Goal: Task Accomplishment & Management: Complete application form

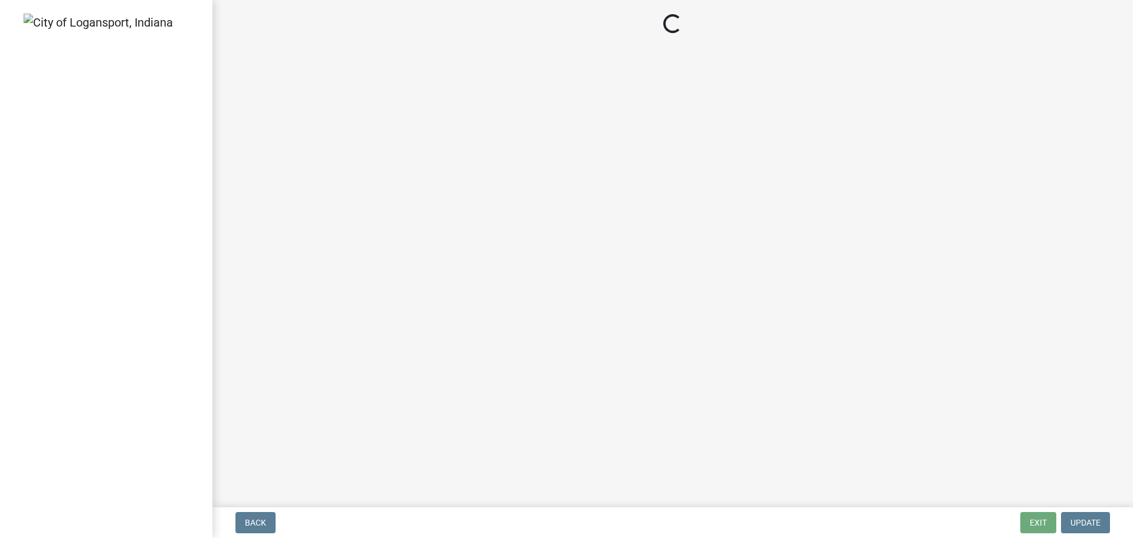
select select "IN"
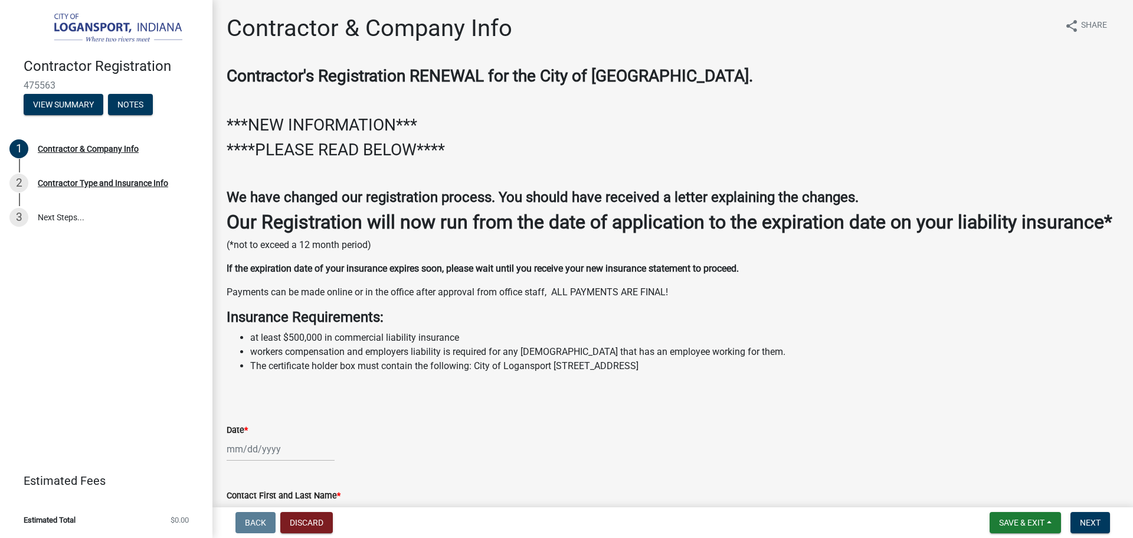
click at [244, 461] on div at bounding box center [281, 449] width 108 height 24
select select "9"
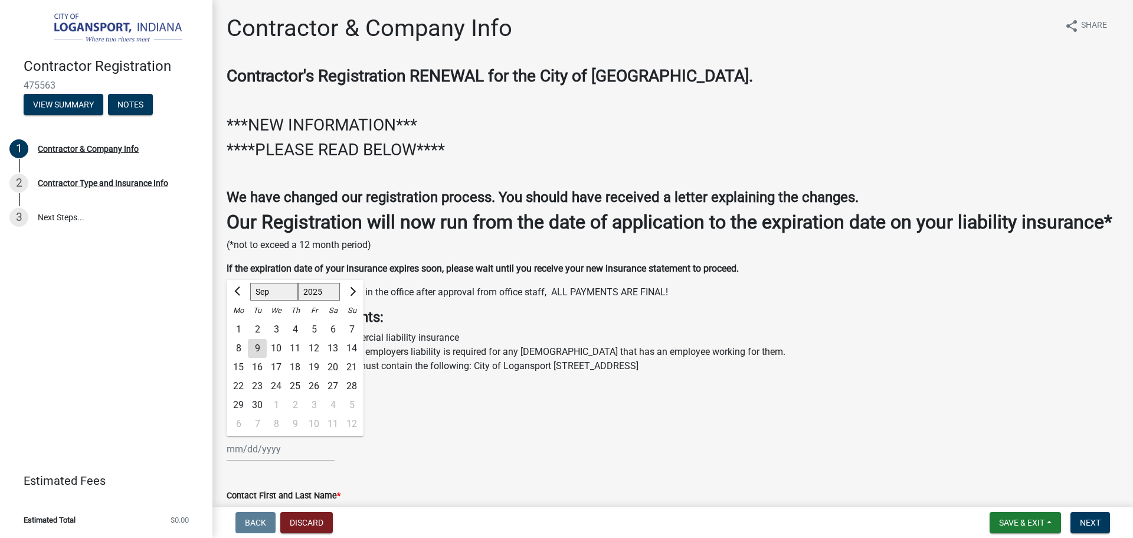
click at [317, 300] on select "1525 1526 1527 1528 1529 1530 1531 1532 1533 1534 1535 1536 1537 1538 1539 1540…" at bounding box center [319, 292] width 43 height 18
select select "2026"
click at [298, 300] on select "1525 1526 1527 1528 1529 1530 1531 1532 1533 1534 1535 1536 1537 1538 1539 1540…" at bounding box center [319, 292] width 43 height 18
click at [276, 358] on div "9" at bounding box center [276, 348] width 19 height 19
type input "[DATE]"
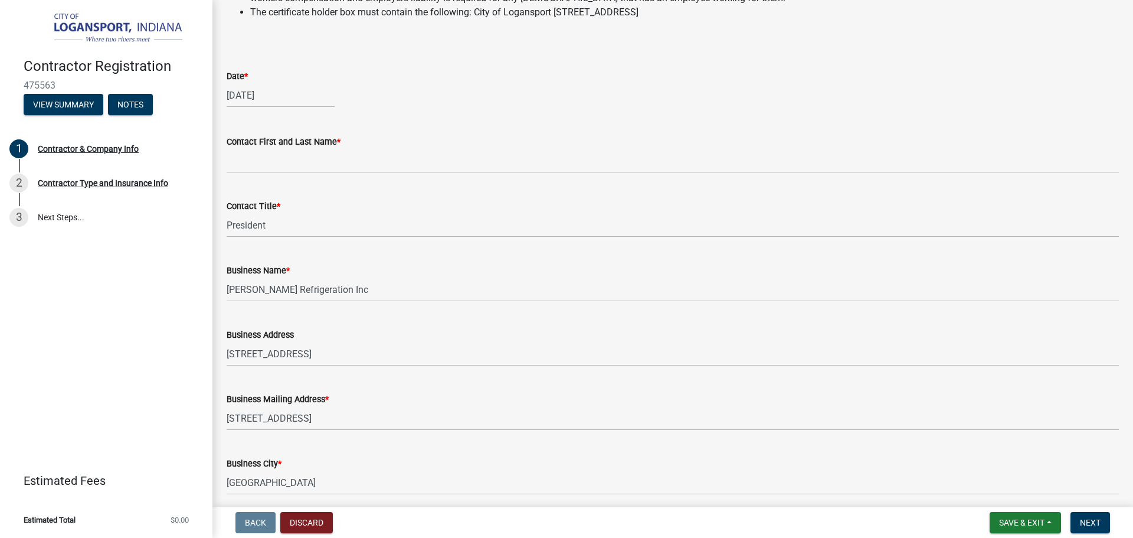
scroll to position [354, 0]
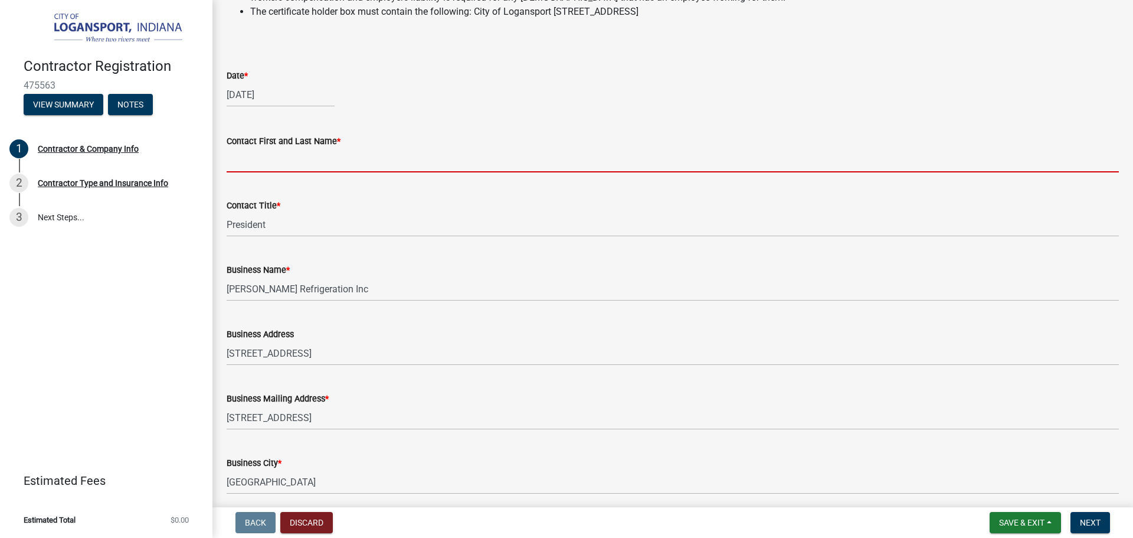
click at [257, 172] on input "Contact First and Last Name *" at bounding box center [673, 160] width 893 height 24
type input "[PERSON_NAME]"
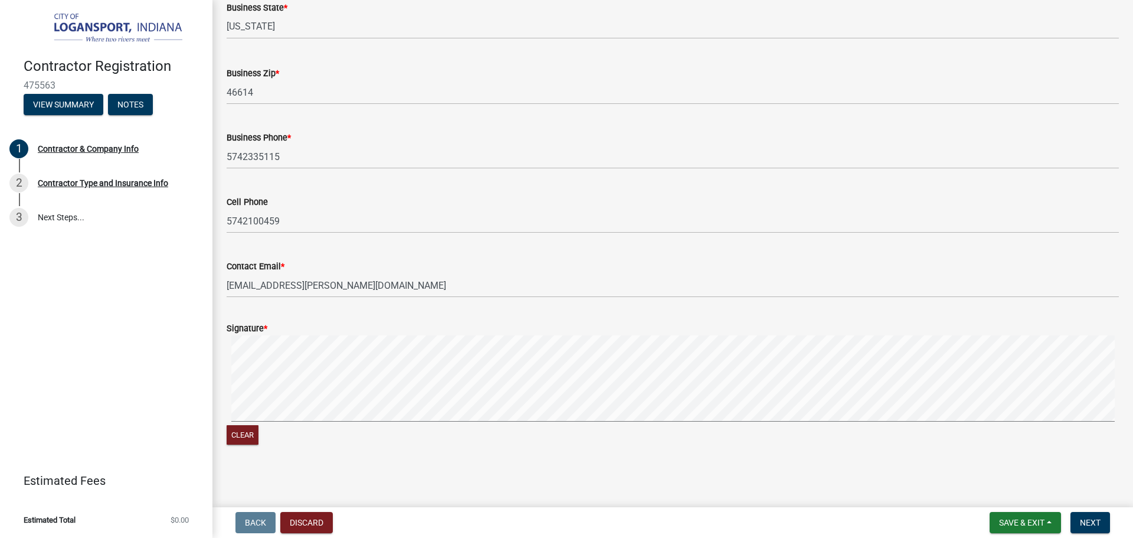
scroll to position [912, 0]
click at [250, 430] on button "Clear" at bounding box center [243, 433] width 32 height 19
drag, startPoint x: 1084, startPoint y: 519, endPoint x: 841, endPoint y: 447, distance: 253.7
click at [1085, 519] on span "Next" at bounding box center [1090, 522] width 21 height 9
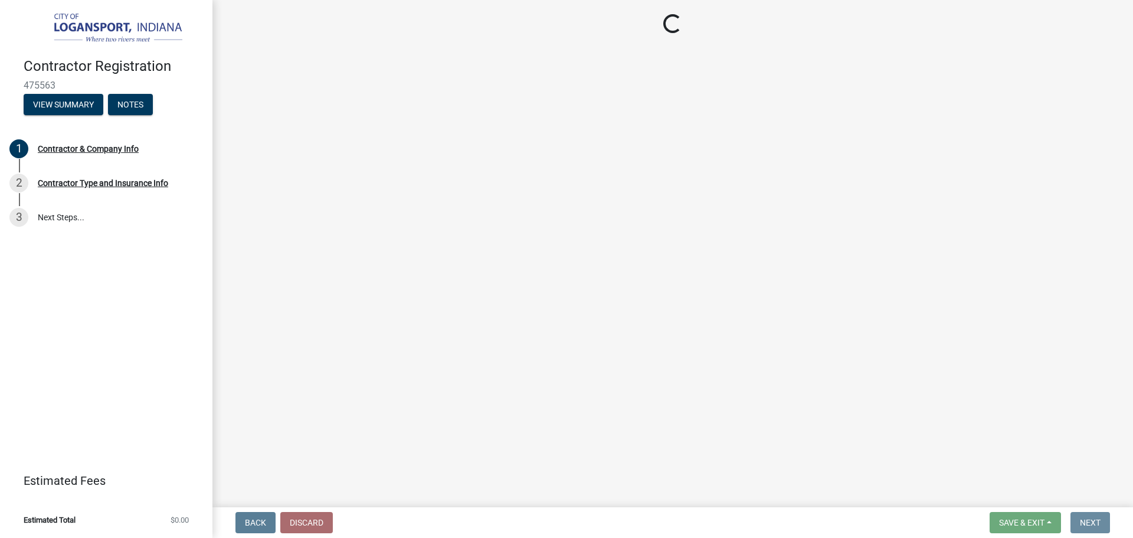
scroll to position [0, 0]
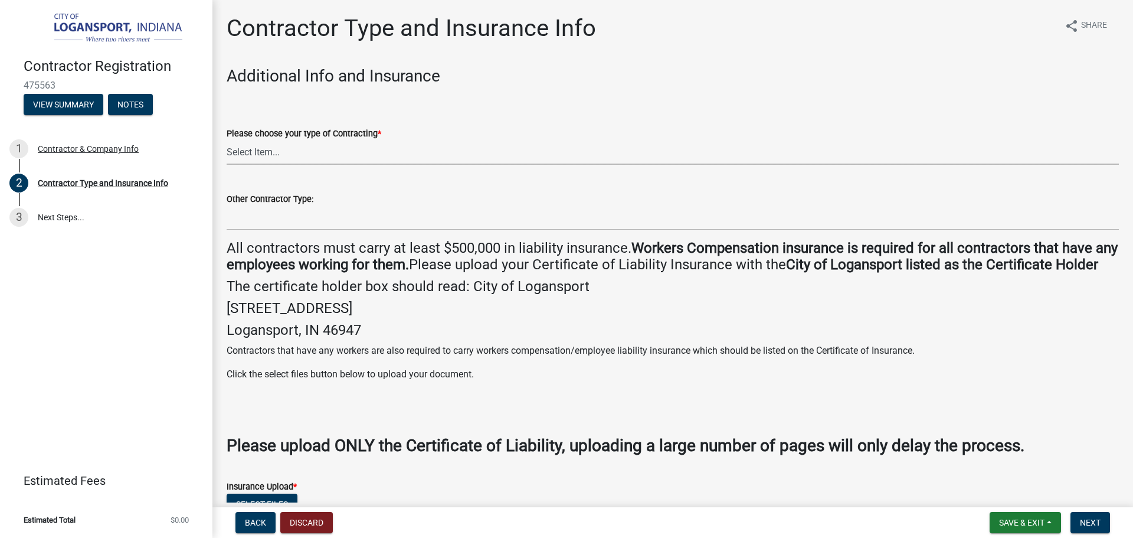
click at [280, 147] on select "Select Item... Plumber General HVAC Other Roofer Tree Service Demolition" at bounding box center [673, 152] width 893 height 24
click at [227, 140] on select "Select Item... Plumber General HVAC Other Roofer Tree Service Demolition" at bounding box center [673, 152] width 893 height 24
select select "6ed46f1b-89b7-48af-a87c-a0d63f2447d2"
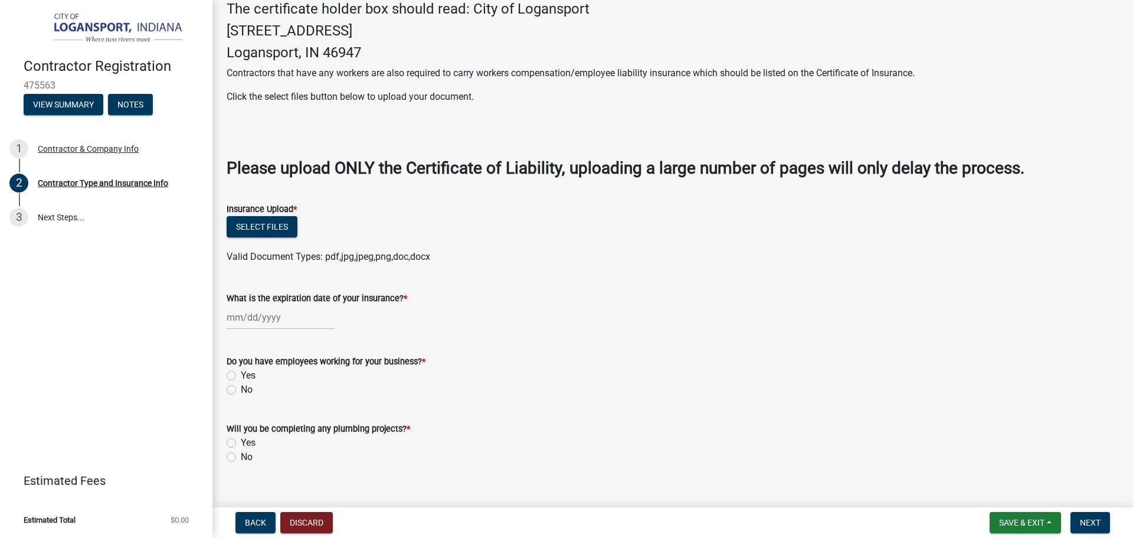
scroll to position [313, 0]
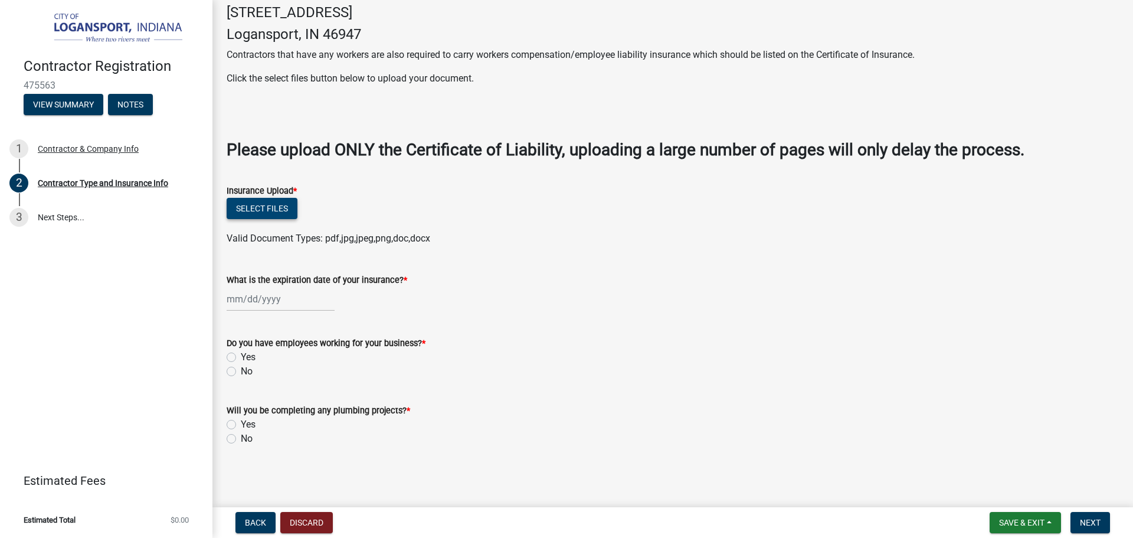
click at [269, 207] on button "Select files" at bounding box center [262, 208] width 71 height 21
click at [266, 209] on button "Select files" at bounding box center [262, 208] width 71 height 21
click at [260, 210] on button "Select files" at bounding box center [262, 208] width 71 height 21
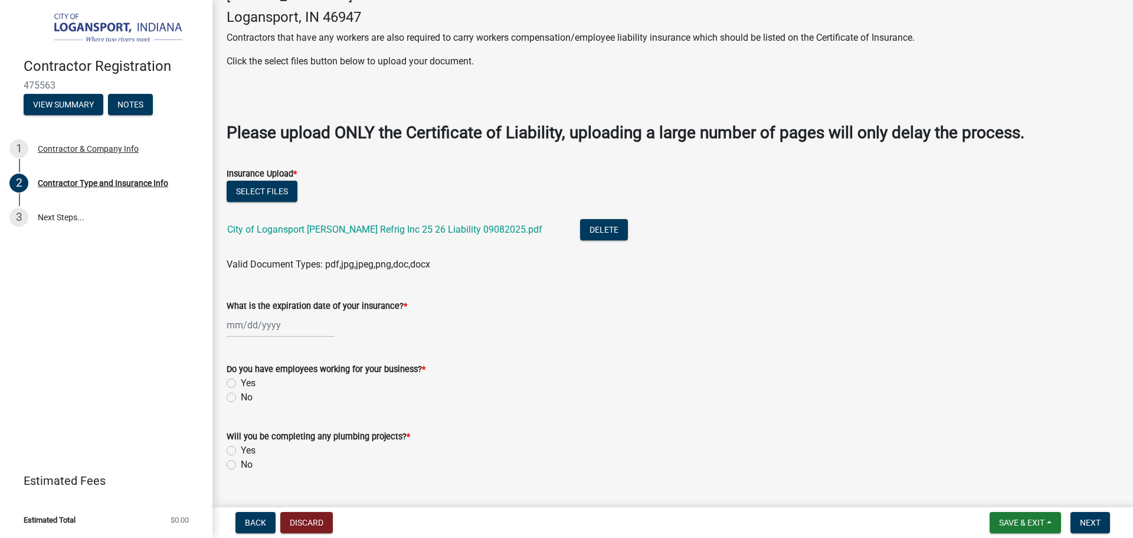
select select "9"
select select "2025"
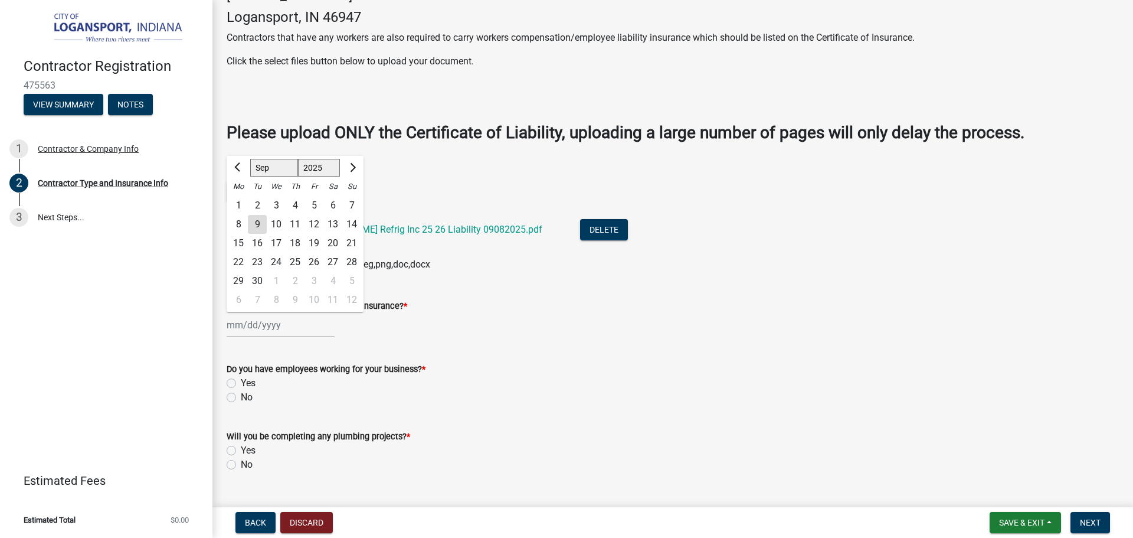
click at [254, 337] on div "[PERSON_NAME] Feb Mar Apr [PERSON_NAME][DATE] Oct Nov [DATE] 1526 1527 1528 152…" at bounding box center [281, 325] width 108 height 24
click at [261, 234] on div "9" at bounding box center [257, 224] width 19 height 19
type input "[DATE]"
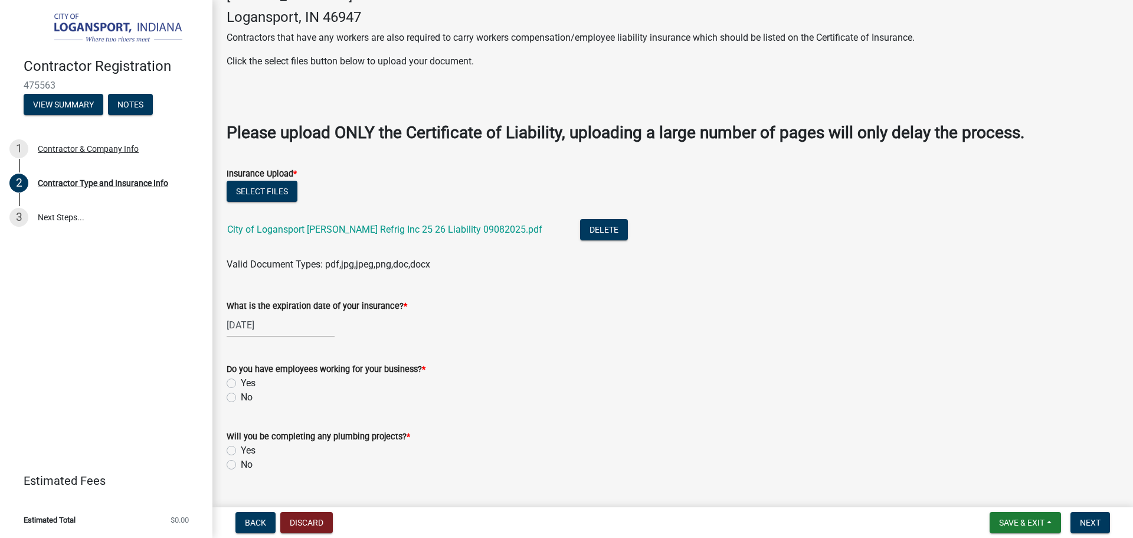
select select "9"
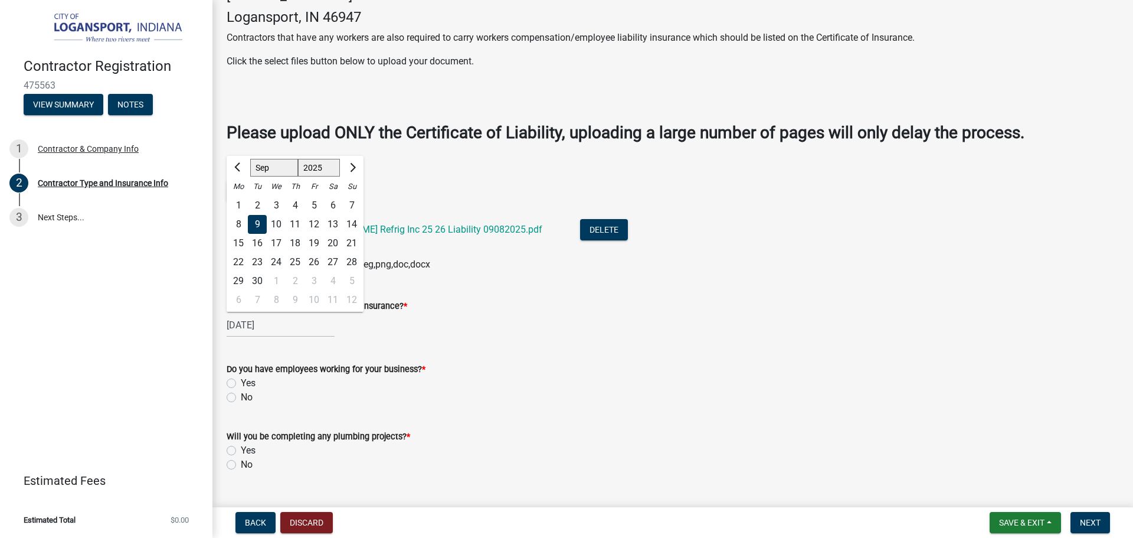
click at [287, 337] on div "[DATE] [PERSON_NAME] Apr May Jun [DATE] Aug Sep Oct Nov [DATE] 1526 1527 1528 1…" at bounding box center [281, 325] width 108 height 24
click at [322, 177] on select "1525 1526 1527 1528 1529 1530 1531 1532 1533 1534 1535 1536 1537 1538 1539 1540…" at bounding box center [319, 168] width 43 height 18
select select "2026"
click at [298, 175] on select "1525 1526 1527 1528 1529 1530 1531 1532 1533 1534 1535 1536 1537 1538 1539 1540…" at bounding box center [319, 168] width 43 height 18
click at [274, 234] on div "9" at bounding box center [276, 224] width 19 height 19
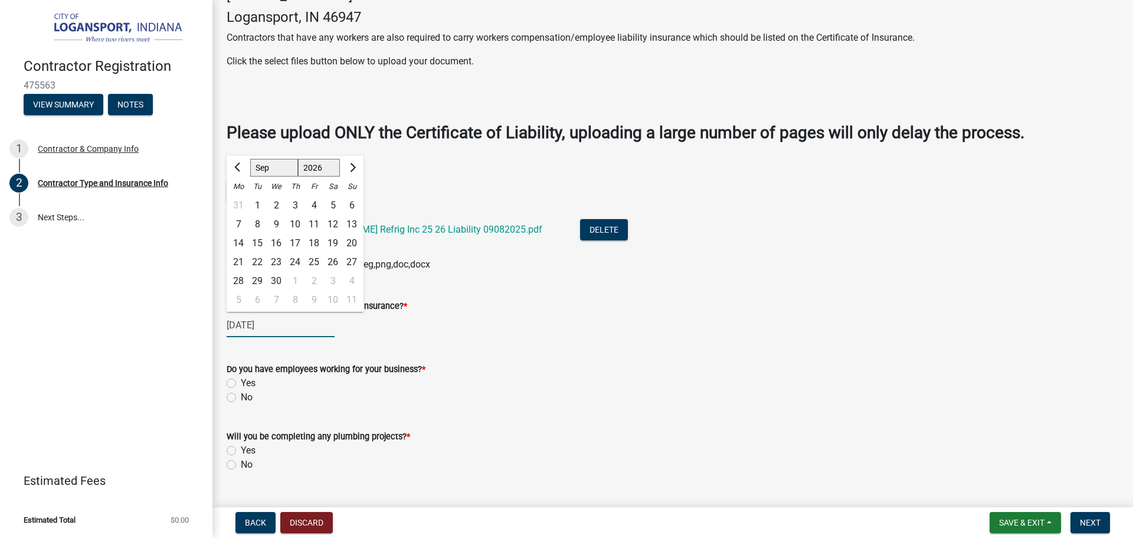
type input "[DATE]"
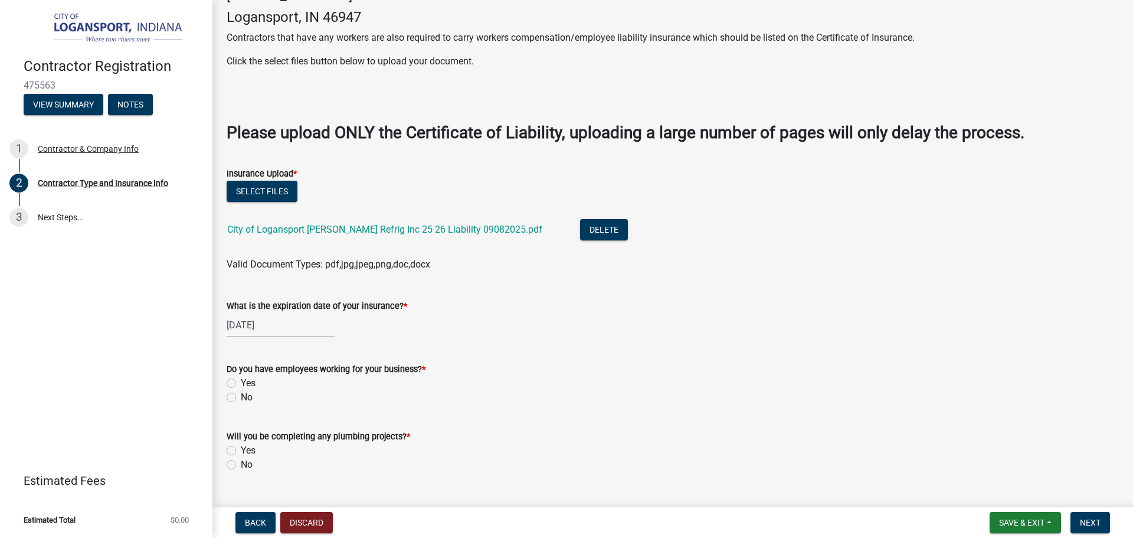
click at [241, 390] on label "Yes" at bounding box center [248, 383] width 15 height 14
click at [241, 384] on input "Yes" at bounding box center [245, 380] width 8 height 8
radio input "true"
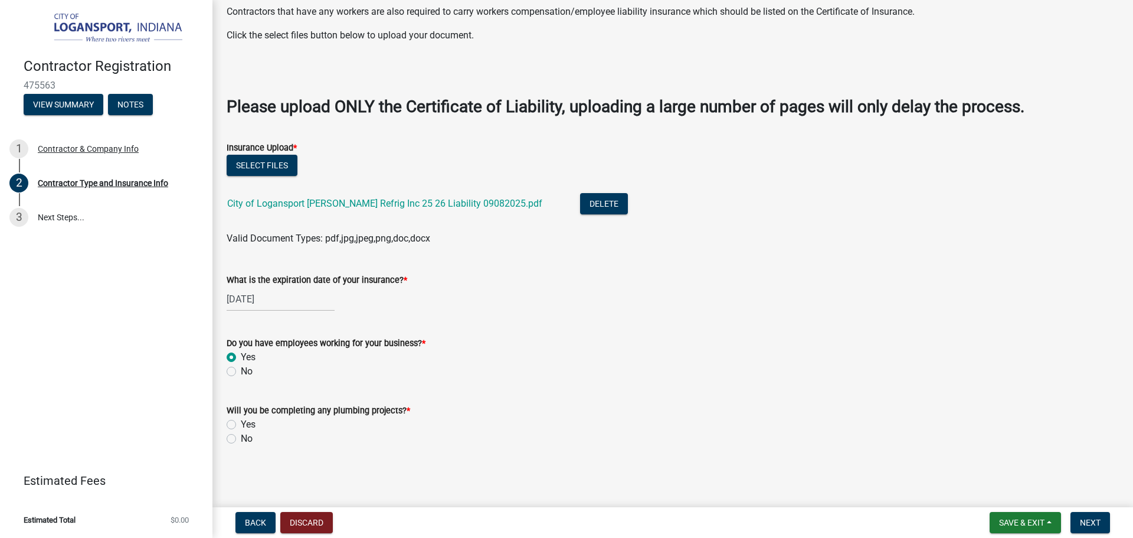
scroll to position [356, 0]
click at [241, 438] on label "No" at bounding box center [247, 439] width 12 height 14
click at [241, 438] on input "No" at bounding box center [245, 436] width 8 height 8
radio input "true"
drag, startPoint x: 1081, startPoint y: 518, endPoint x: 1077, endPoint y: 507, distance: 12.7
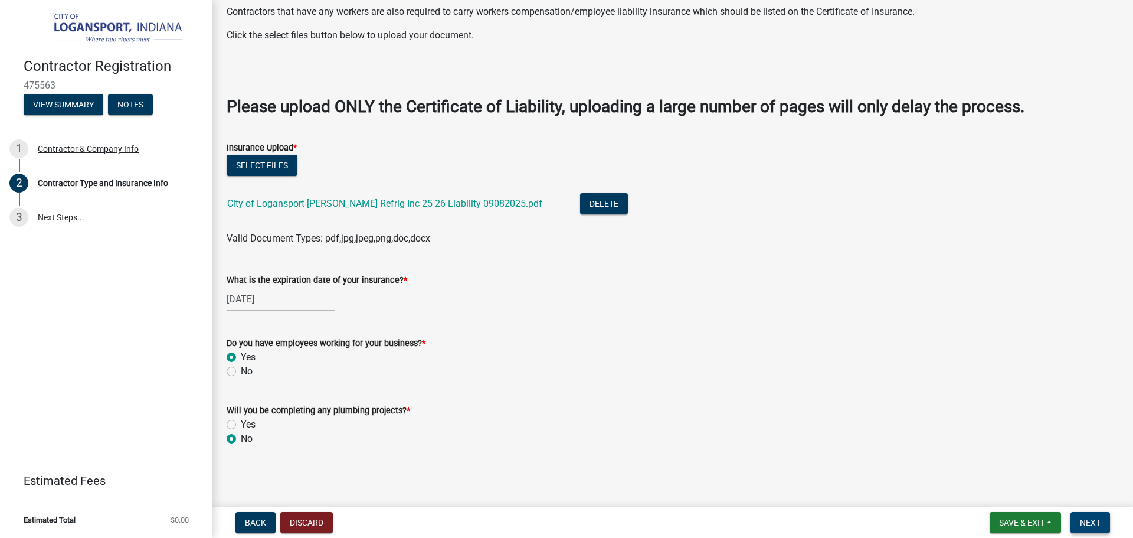
click at [1081, 517] on button "Next" at bounding box center [1091, 522] width 40 height 21
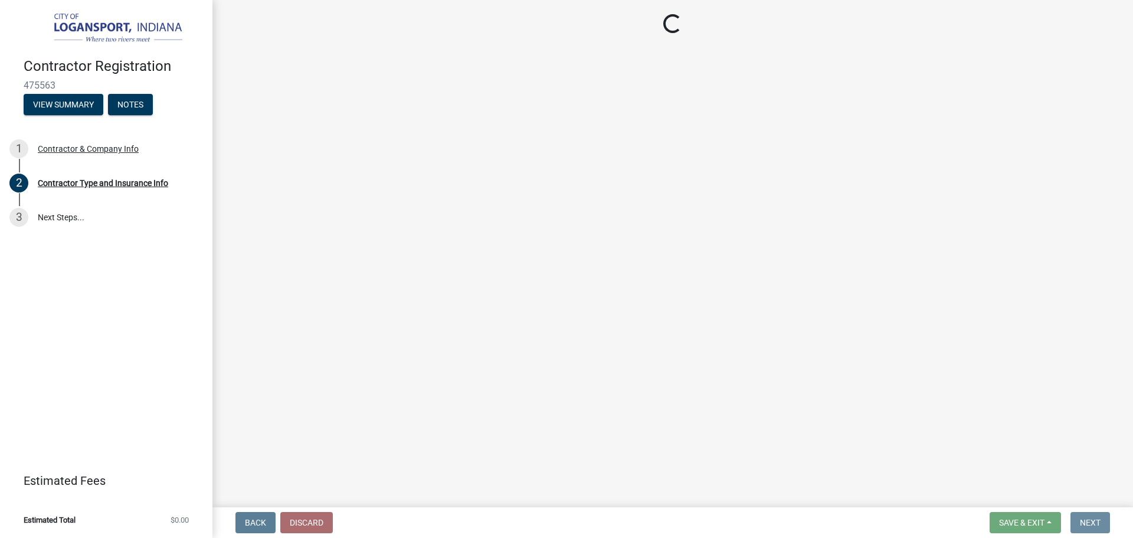
scroll to position [0, 0]
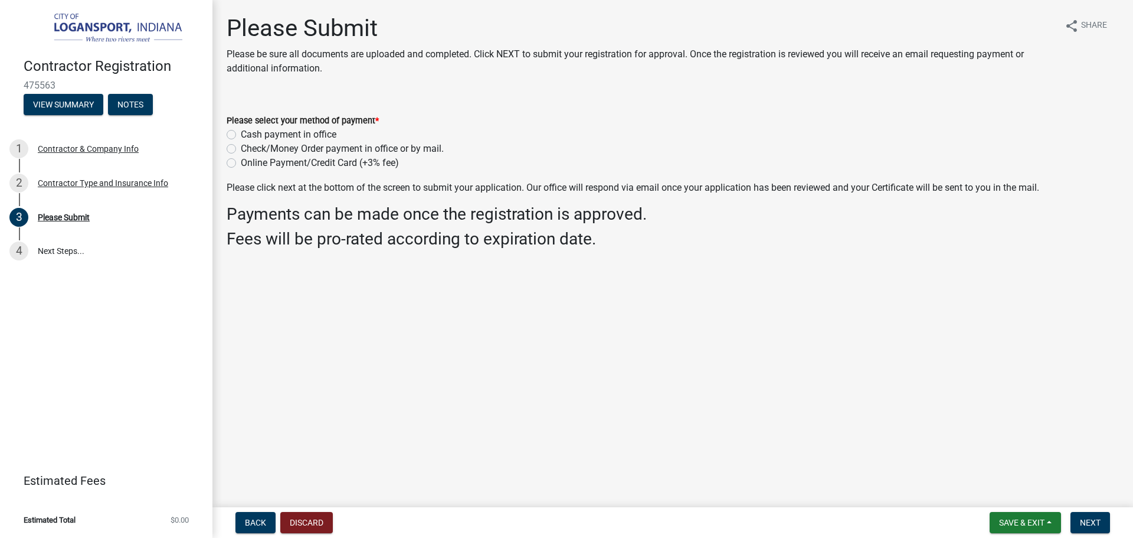
click at [241, 163] on label "Online Payment/Credit Card (+3% fee)" at bounding box center [320, 163] width 158 height 14
click at [241, 163] on input "Online Payment/Credit Card (+3% fee)" at bounding box center [245, 160] width 8 height 8
radio input "true"
click at [1089, 519] on span "Next" at bounding box center [1090, 522] width 21 height 9
